Goal: Task Accomplishment & Management: Use online tool/utility

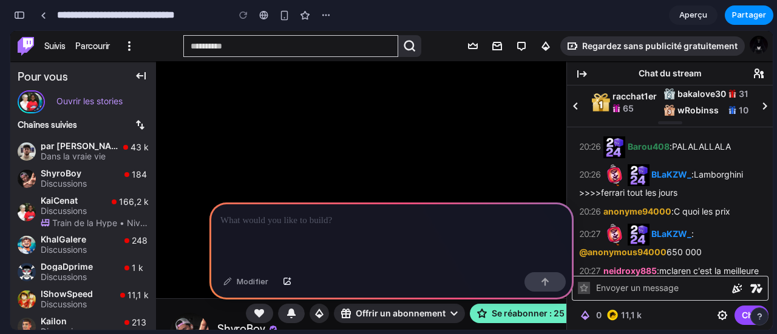
drag, startPoint x: 364, startPoint y: 238, endPoint x: 335, endPoint y: 237, distance: 29.2
click at [335, 237] on div at bounding box center [391, 235] width 364 height 65
click at [357, 235] on div at bounding box center [391, 235] width 364 height 65
click at [288, 280] on div "button" at bounding box center [287, 282] width 8 height 7
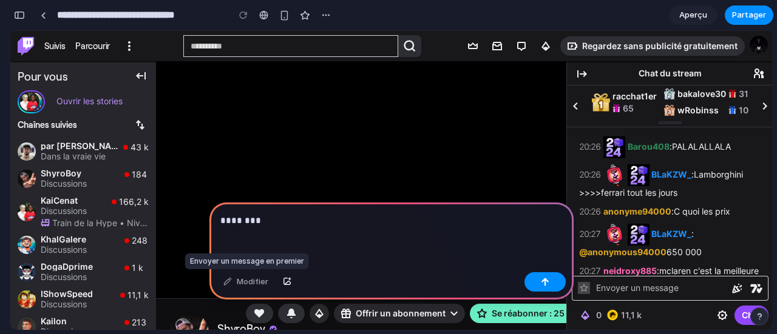
click at [262, 286] on div "Modifier" at bounding box center [245, 281] width 57 height 19
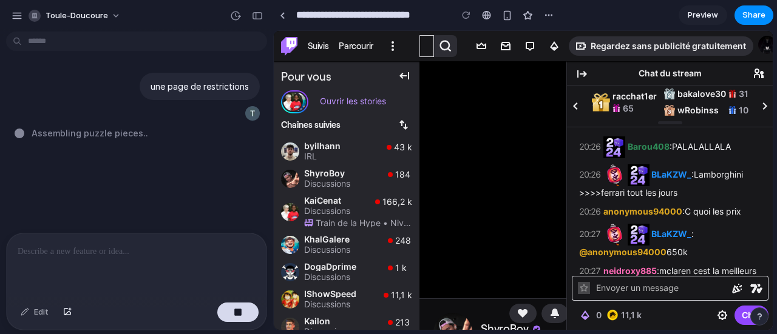
click at [756, 166] on div "Messages du chat" at bounding box center [761, 162] width 14 height 14
click at [742, 164] on icon "Messages du chat" at bounding box center [744, 162] width 7 height 8
click at [372, 181] on p "Discussions" at bounding box center [343, 184] width 79 height 12
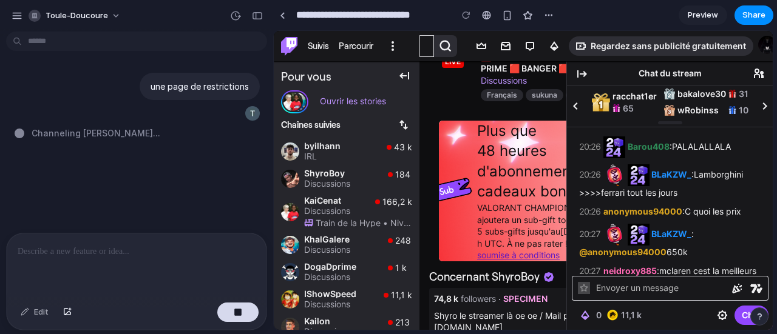
scroll to position [289, 0]
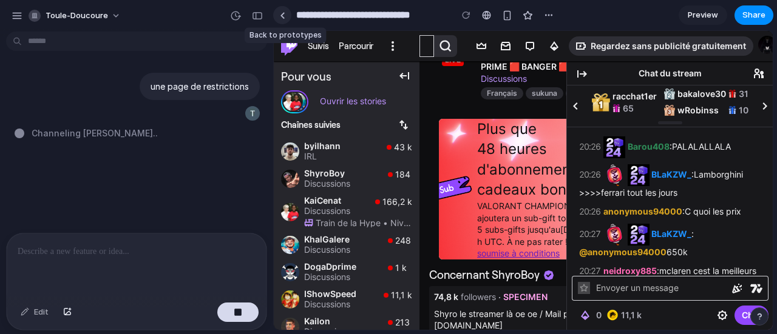
click at [286, 18] on link at bounding box center [282, 15] width 18 height 18
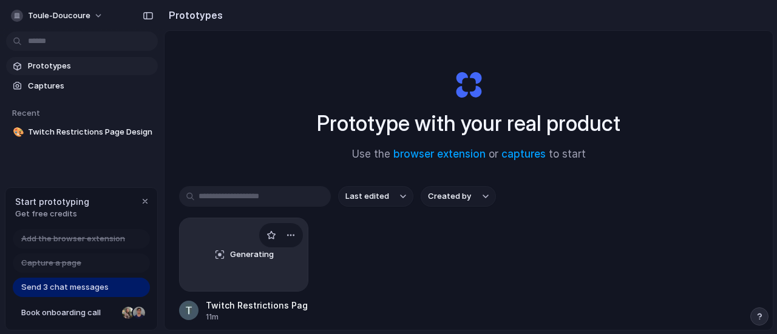
click at [263, 267] on div "Generating" at bounding box center [244, 254] width 128 height 73
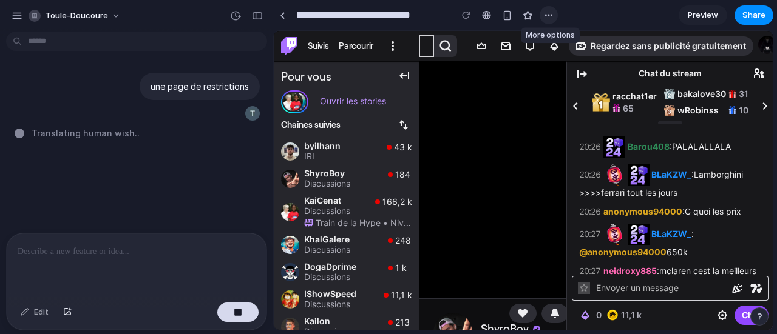
click at [547, 13] on div "button" at bounding box center [549, 15] width 10 height 10
click at [547, 13] on div "Duplicate Delete" at bounding box center [388, 167] width 777 height 334
click at [509, 15] on div "button" at bounding box center [507, 15] width 10 height 10
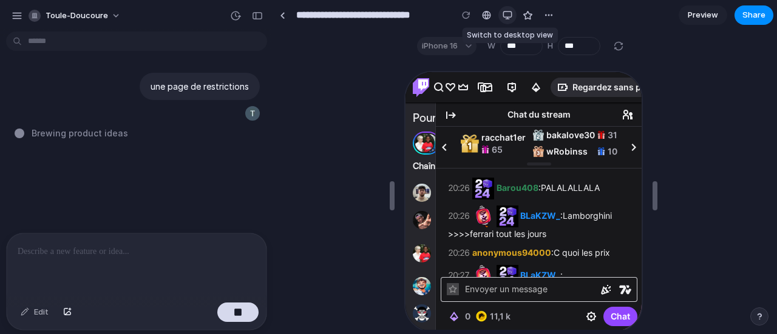
click at [509, 15] on div "button" at bounding box center [507, 15] width 10 height 10
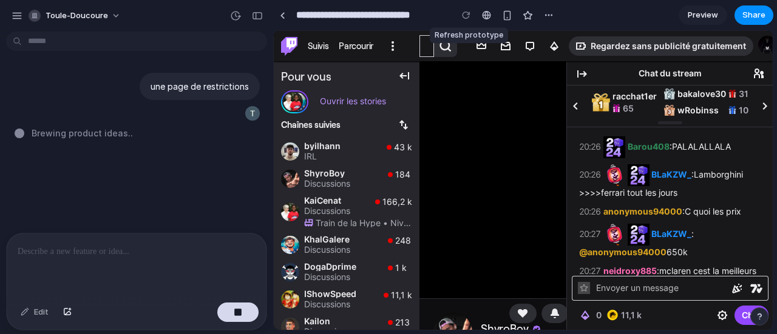
click at [470, 16] on div at bounding box center [466, 15] width 18 height 18
click at [485, 15] on div at bounding box center [486, 15] width 9 height 10
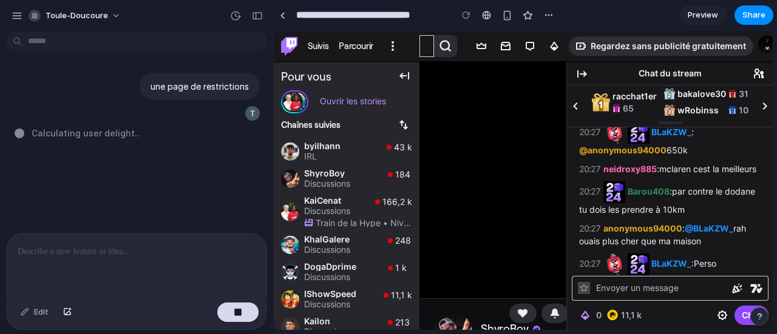
scroll to position [103, 0]
click at [283, 16] on div at bounding box center [282, 15] width 5 height 7
